Goal: Obtain resource: Download file/media

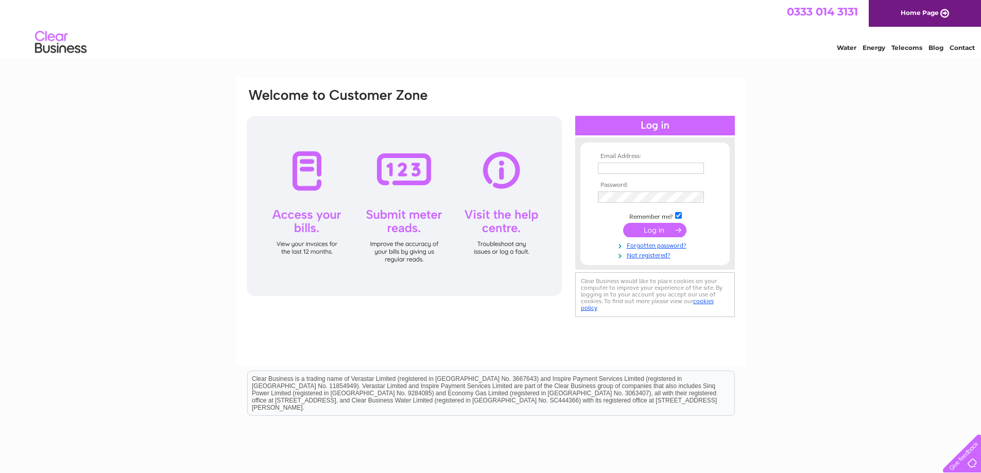
type input "[EMAIL_ADDRESS][DOMAIN_NAME]"
click at [655, 233] on input "submit" at bounding box center [654, 230] width 63 height 14
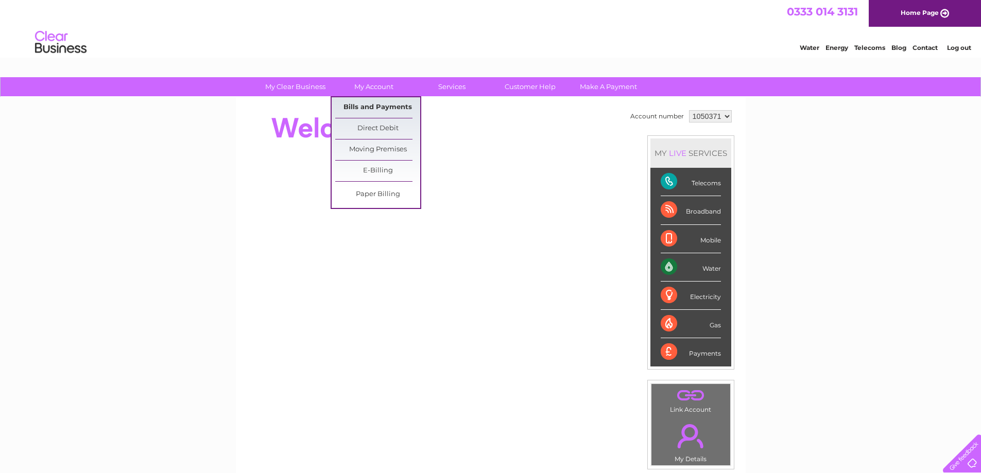
click at [377, 107] on link "Bills and Payments" at bounding box center [377, 107] width 85 height 21
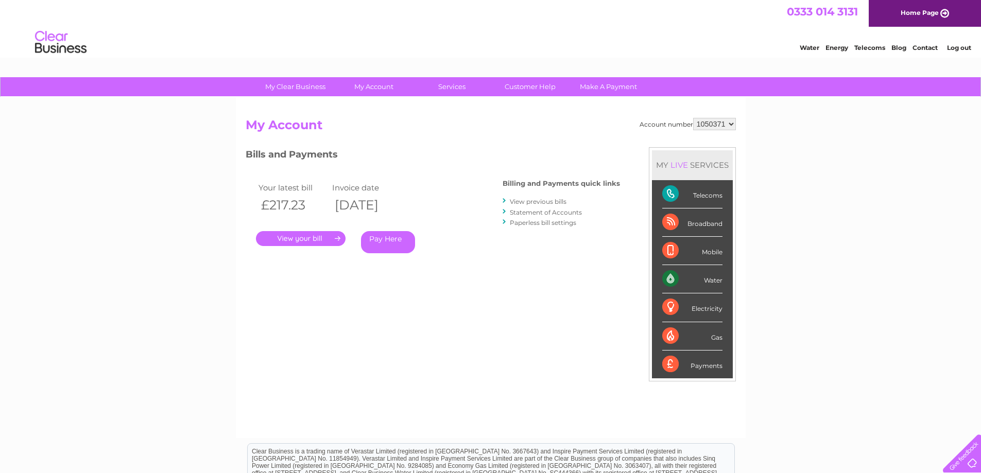
click at [293, 243] on link "." at bounding box center [301, 238] width 90 height 15
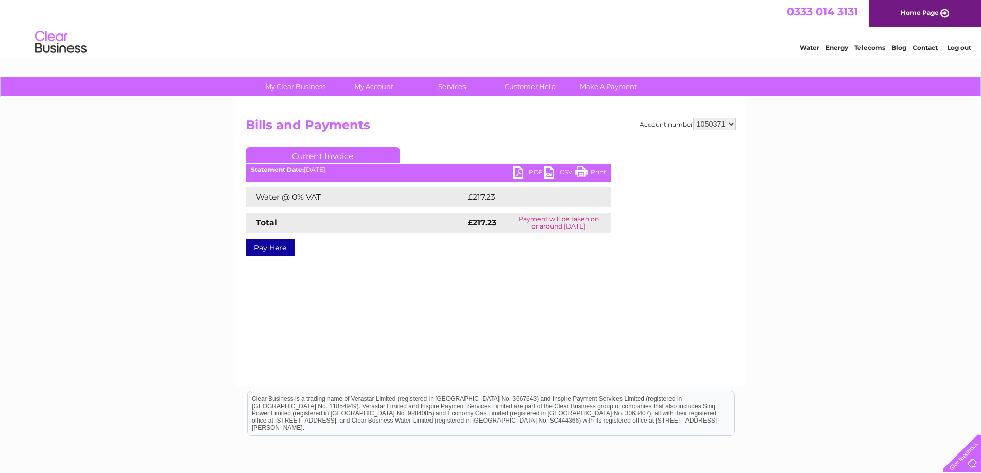
click at [548, 173] on link "CSV" at bounding box center [559, 173] width 31 height 15
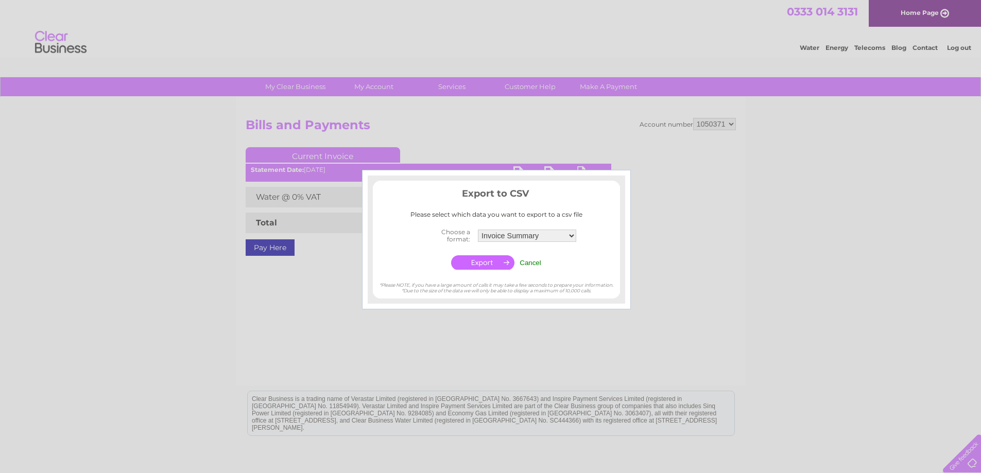
click at [695, 328] on div at bounding box center [490, 236] width 981 height 473
click at [532, 265] on input "Cancel" at bounding box center [530, 263] width 22 height 8
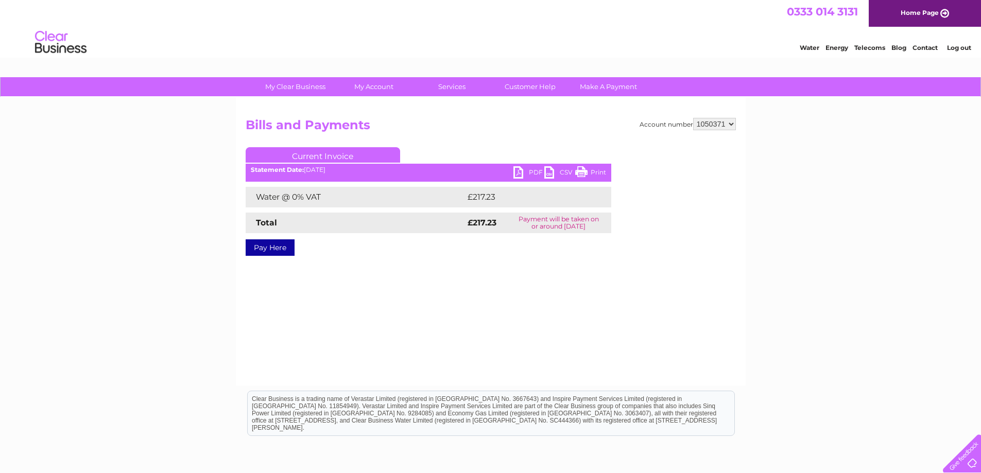
click at [519, 175] on link "PDF" at bounding box center [528, 173] width 31 height 15
click at [957, 51] on link "Log out" at bounding box center [959, 48] width 24 height 8
